Goal: Task Accomplishment & Management: Use online tool/utility

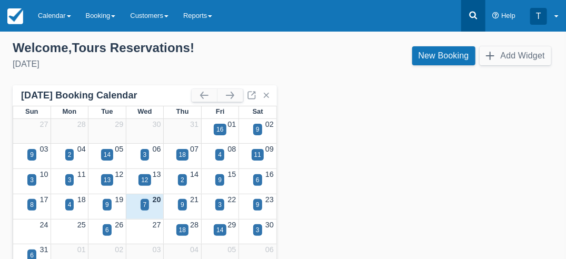
click at [474, 14] on icon at bounding box center [473, 15] width 11 height 11
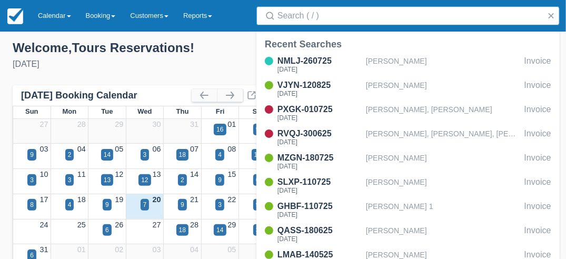
click at [474, 14] on input "Search" at bounding box center [409, 15] width 265 height 19
type input "d"
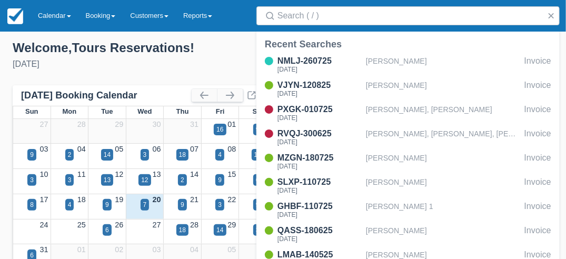
click at [231, 51] on div "Welcome , Tours Reservations !" at bounding box center [144, 48] width 262 height 16
click at [49, 14] on link "Calendar" at bounding box center [55, 16] width 48 height 32
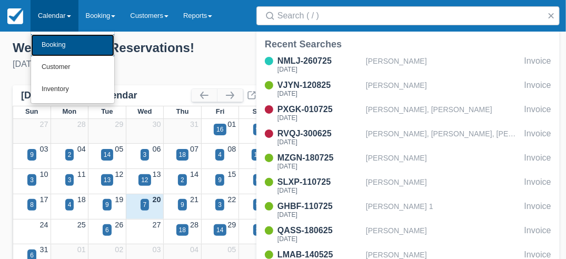
click at [65, 48] on link "Booking" at bounding box center [72, 45] width 83 height 22
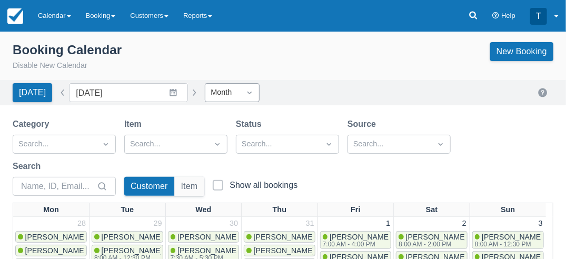
click at [244, 94] on icon "Dropdown icon" at bounding box center [249, 92] width 11 height 11
click at [244, 86] on div at bounding box center [249, 92] width 19 height 15
click at [188, 91] on button "button" at bounding box center [194, 92] width 13 height 13
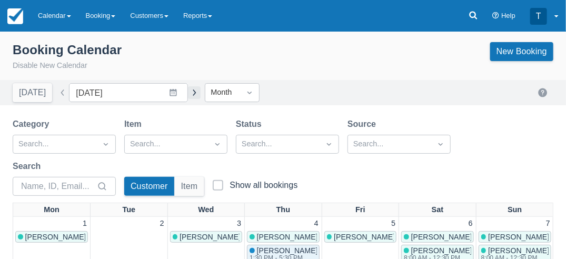
click at [188, 91] on button "button" at bounding box center [194, 92] width 13 height 13
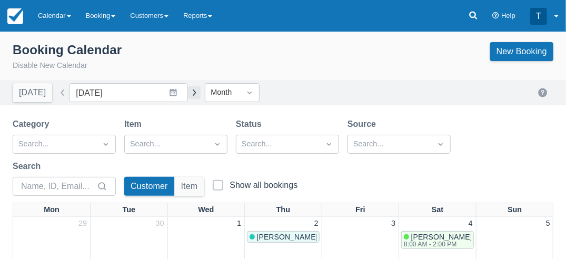
click at [188, 91] on button "button" at bounding box center [194, 92] width 13 height 13
type input "[DATE]"
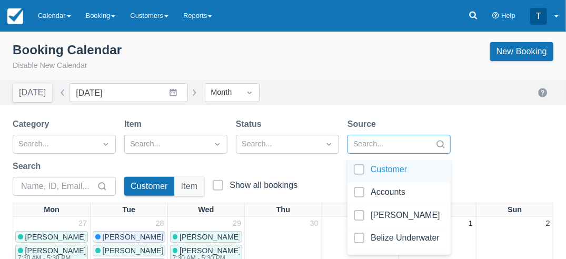
scroll to position [61, 0]
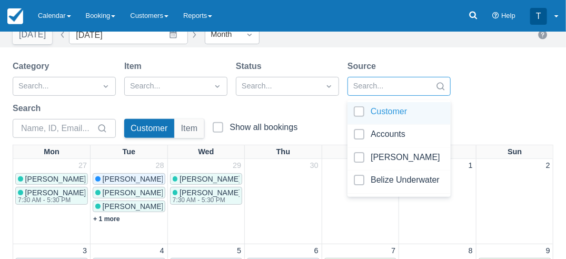
click at [390, 96] on div "option Customer focused, 1 of 27. 27 results available. Use Up and Down to choo…" at bounding box center [398, 86] width 103 height 19
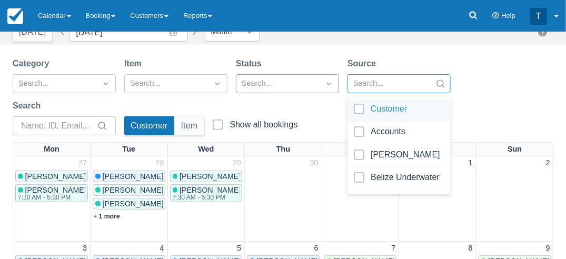
click at [278, 81] on div at bounding box center [278, 84] width 73 height 14
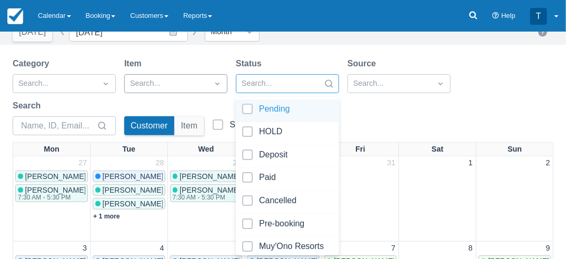
click at [166, 80] on div at bounding box center [166, 84] width 73 height 14
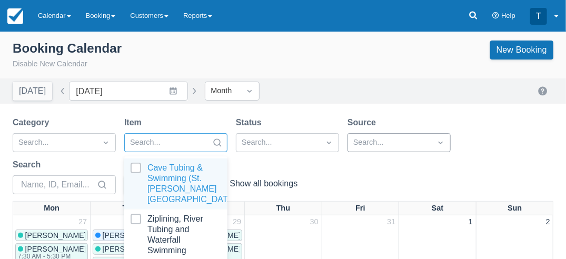
scroll to position [0, 0]
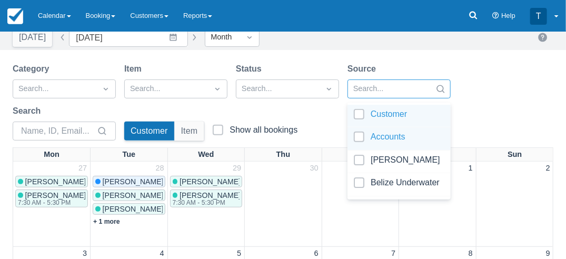
click at [374, 98] on div "option Customer focused, 1 of 27. 27 results available. Use Up and Down to choo…" at bounding box center [398, 88] width 103 height 19
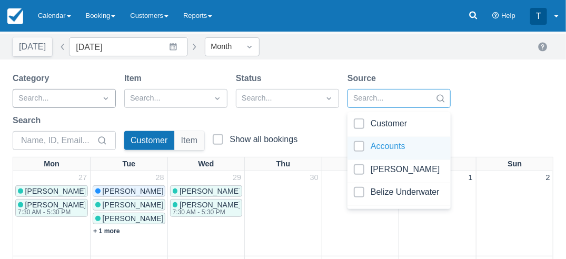
click at [80, 108] on div "Search..." at bounding box center [64, 98] width 103 height 19
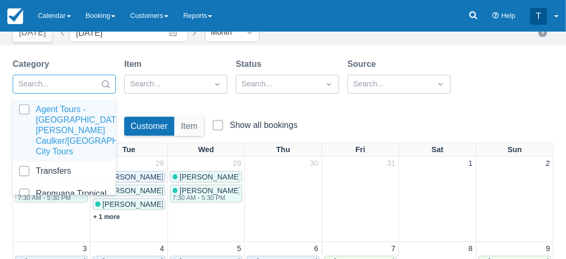
scroll to position [61, 0]
click at [68, 82] on div at bounding box center [54, 84] width 73 height 14
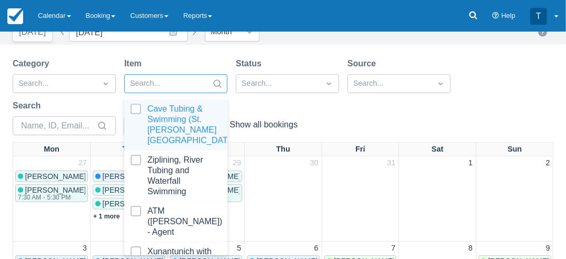
click at [172, 82] on div at bounding box center [166, 84] width 73 height 14
click at [174, 83] on div at bounding box center [166, 84] width 73 height 14
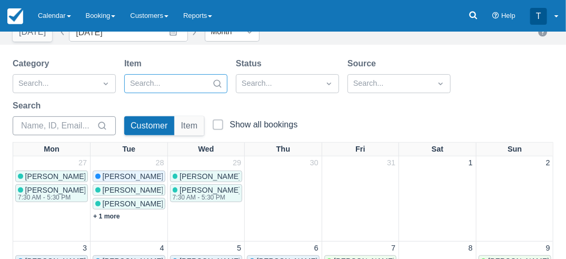
click at [59, 124] on input "Search" at bounding box center [58, 125] width 74 height 19
type input "delta"
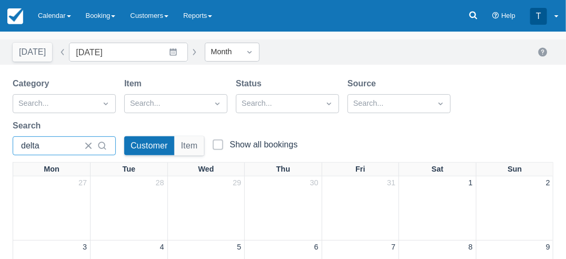
scroll to position [0, 0]
